Goal: Find specific page/section: Find specific page/section

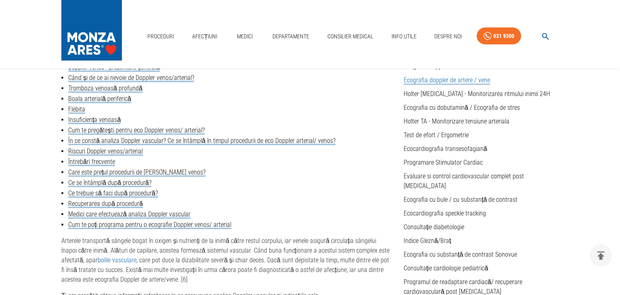
scroll to position [256, 0]
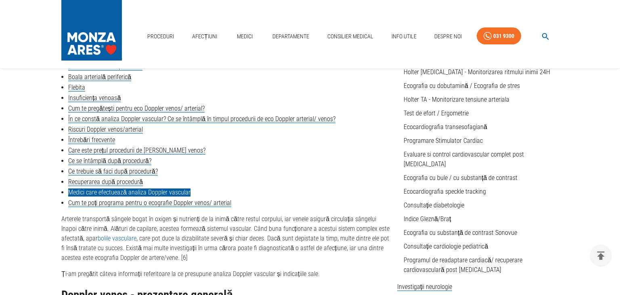
click at [117, 196] on link "Medici care efectuează analiza Doppler vascular" at bounding box center [129, 193] width 122 height 8
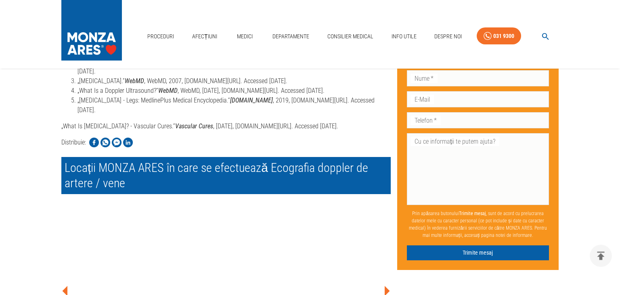
scroll to position [2142, 0]
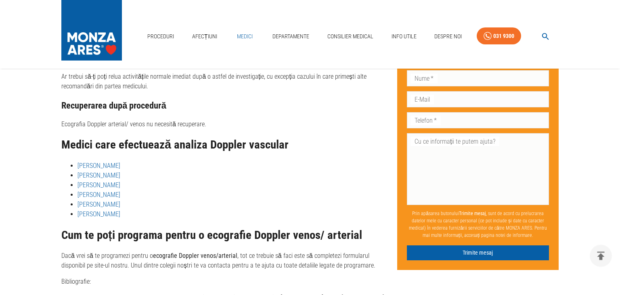
click at [243, 34] on link "Medici" at bounding box center [245, 36] width 26 height 17
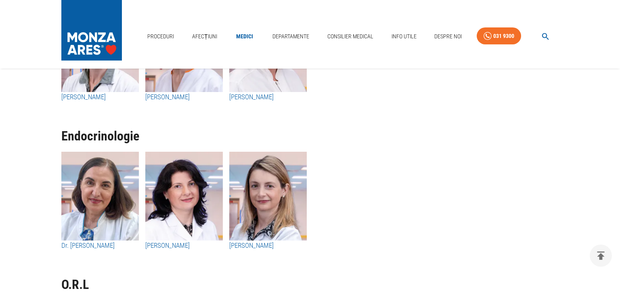
scroll to position [4178, 0]
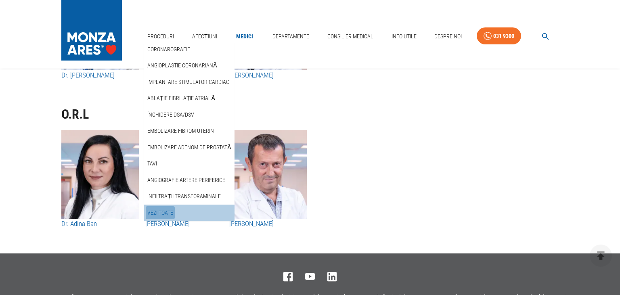
click at [154, 212] on link "Vezi Toate" at bounding box center [160, 212] width 29 height 13
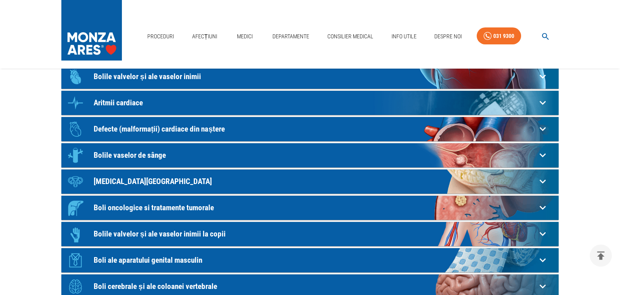
scroll to position [112, 0]
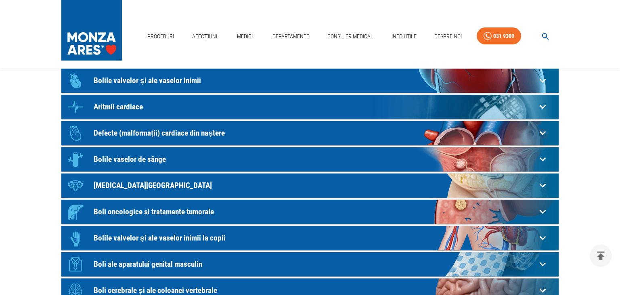
click at [543, 34] on icon at bounding box center [543, 28] width 13 height 13
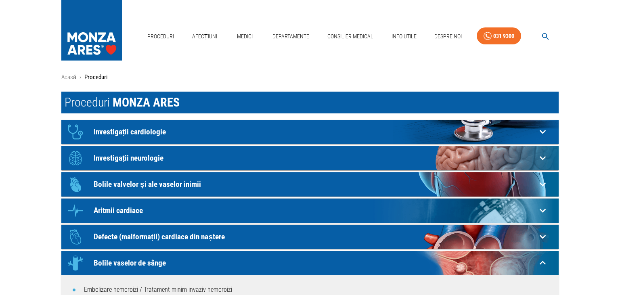
scroll to position [0, 0]
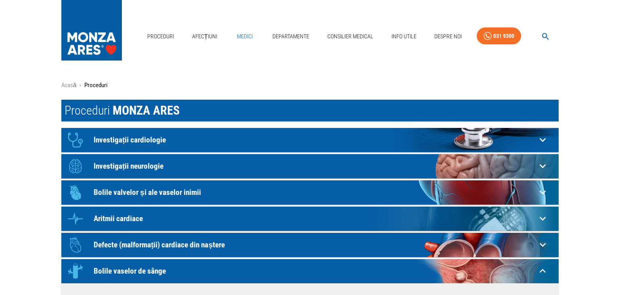
click at [245, 34] on link "Medici" at bounding box center [245, 36] width 26 height 17
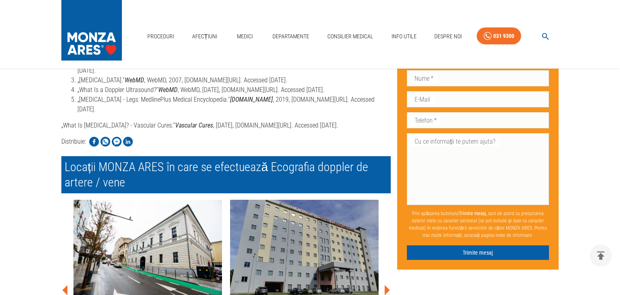
scroll to position [256, 0]
